Goal: Contribute content: Contribute content

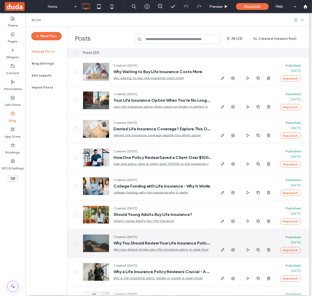
scroll to position [65, 0]
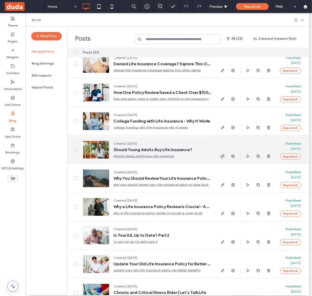
click at [223, 155] on use "button" at bounding box center [222, 156] width 3 height 3
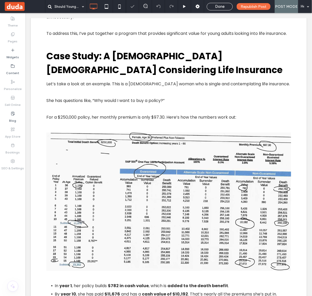
scroll to position [813, 0]
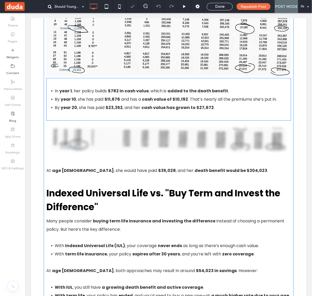
click at [173, 87] on p at bounding box center [168, 82] width 245 height 8
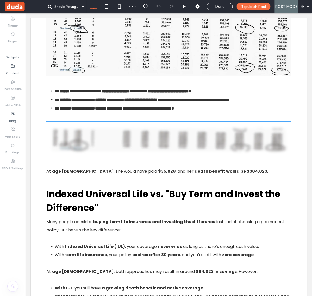
type input "*******"
type input "**"
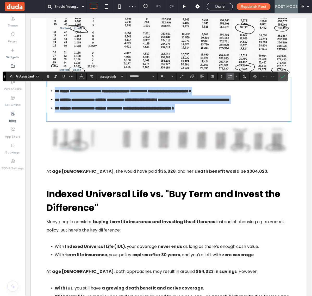
click at [215, 39] on img at bounding box center [168, 6] width 245 height 138
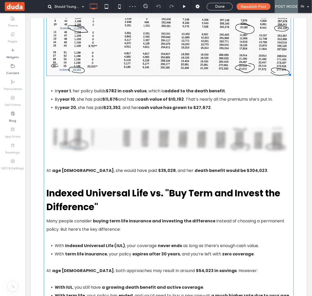
click at [217, 51] on img at bounding box center [168, 6] width 245 height 138
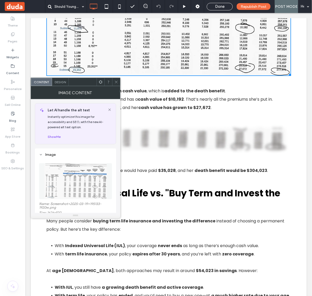
click at [80, 199] on img at bounding box center [75, 181] width 63 height 36
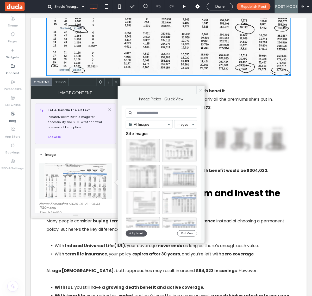
click at [134, 233] on button "Upload" at bounding box center [136, 234] width 21 height 6
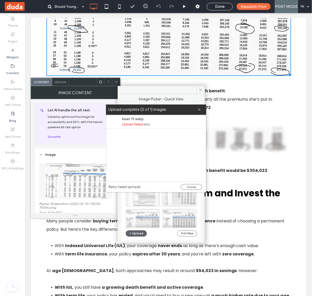
click at [147, 125] on link "retry" at bounding box center [146, 124] width 7 height 5
click at [189, 187] on button "Close" at bounding box center [191, 187] width 21 height 6
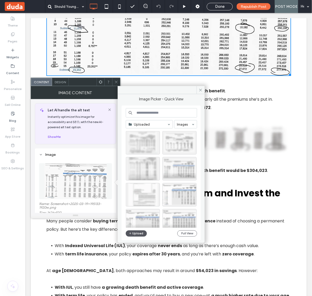
click at [139, 234] on button "Upload" at bounding box center [136, 234] width 21 height 6
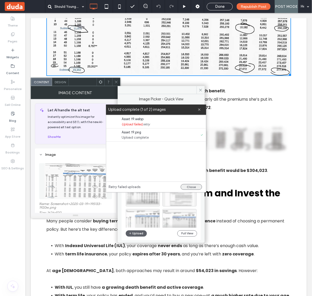
click at [188, 187] on button "Close" at bounding box center [191, 187] width 21 height 6
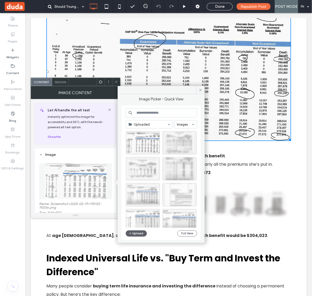
scroll to position [716, 0]
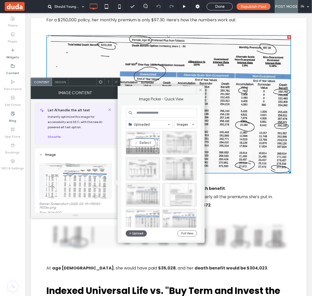
click at [144, 143] on div "Select" at bounding box center [143, 142] width 34 height 23
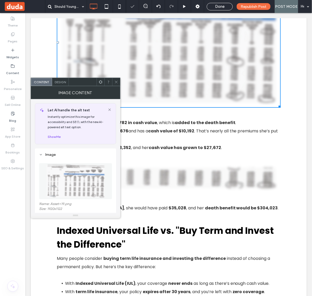
click at [117, 85] on span at bounding box center [116, 82] width 4 height 8
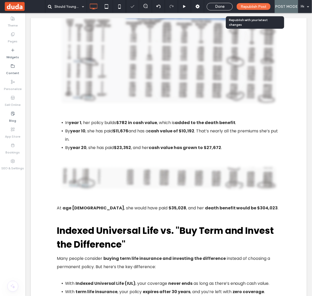
click at [249, 7] on span "Republish Post" at bounding box center [253, 6] width 26 height 4
